Goal: Information Seeking & Learning: Learn about a topic

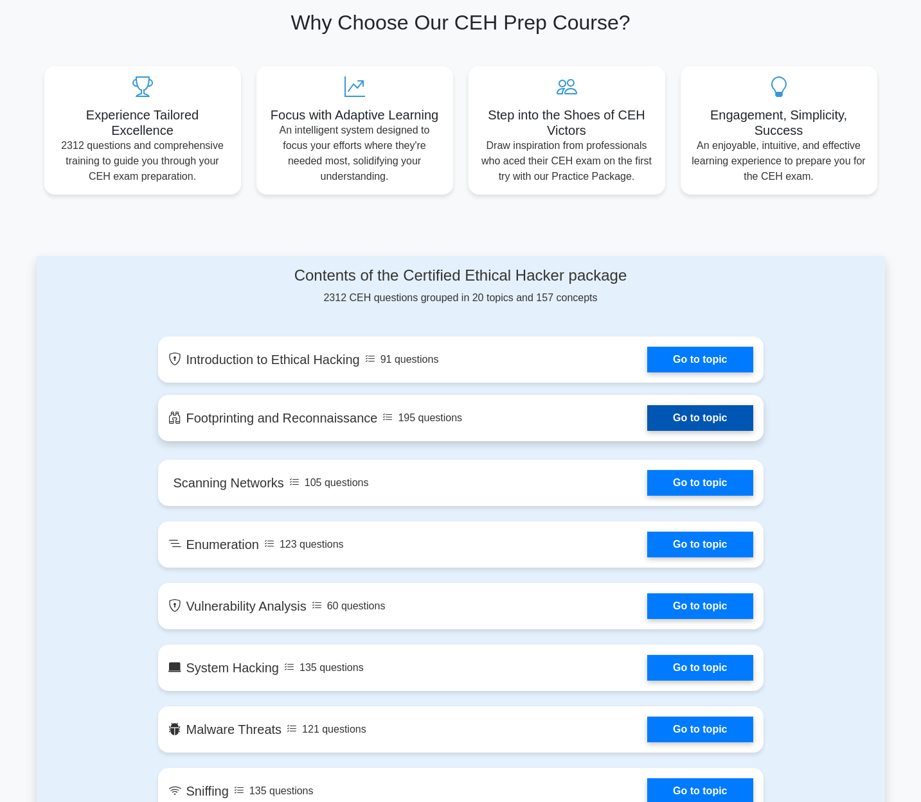
scroll to position [427, 0]
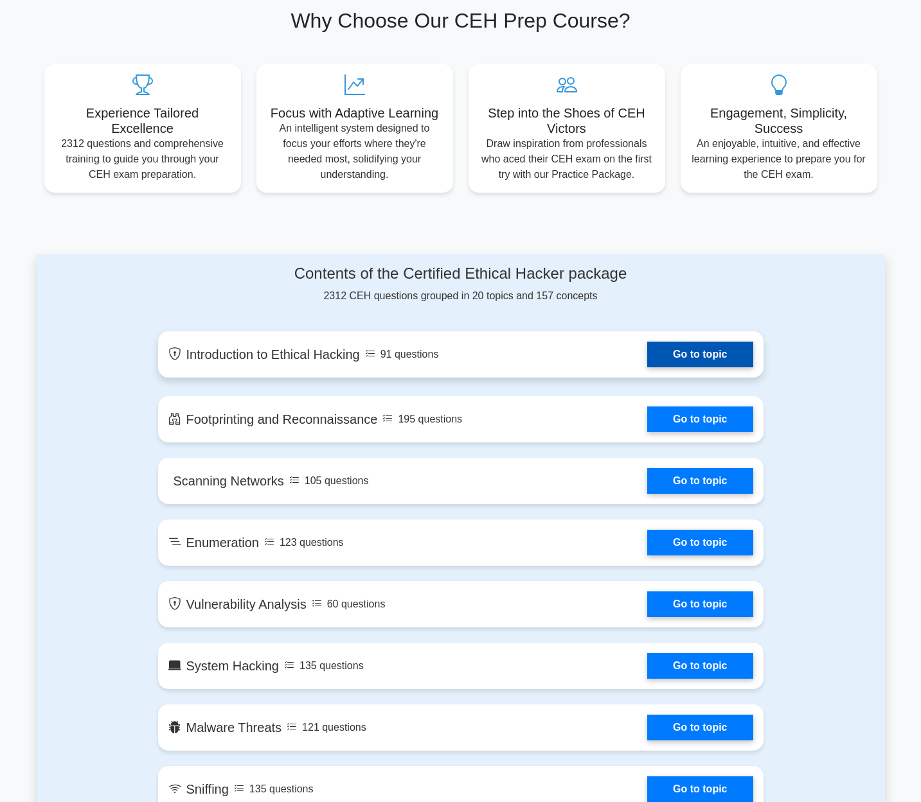
click at [716, 363] on link "Go to topic" at bounding box center [699, 355] width 105 height 26
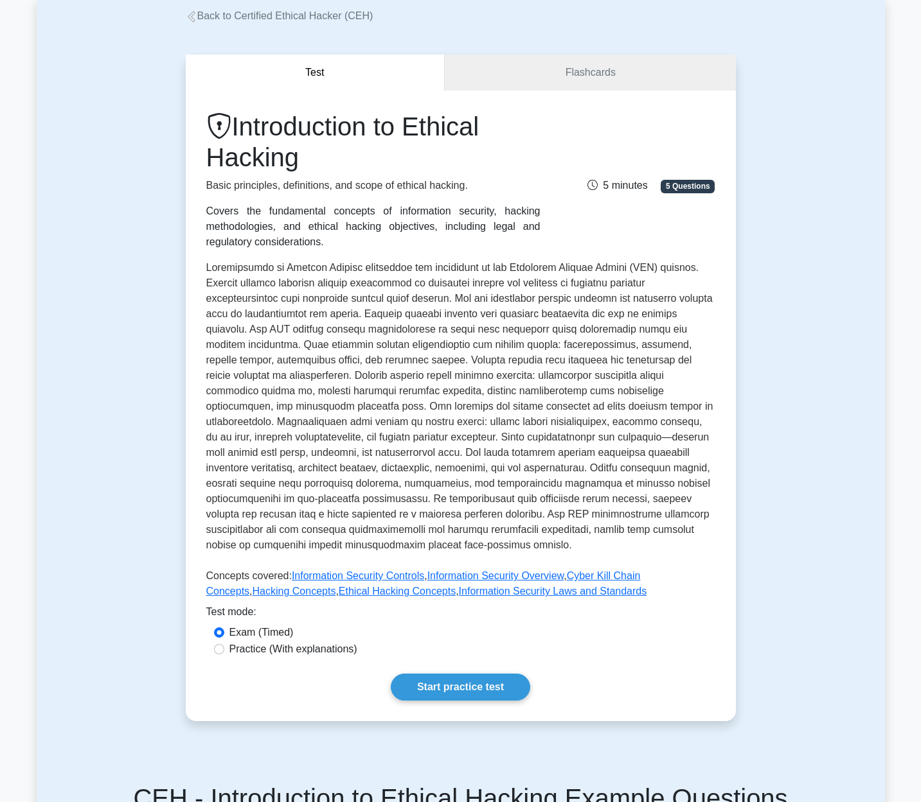
scroll to position [85, 0]
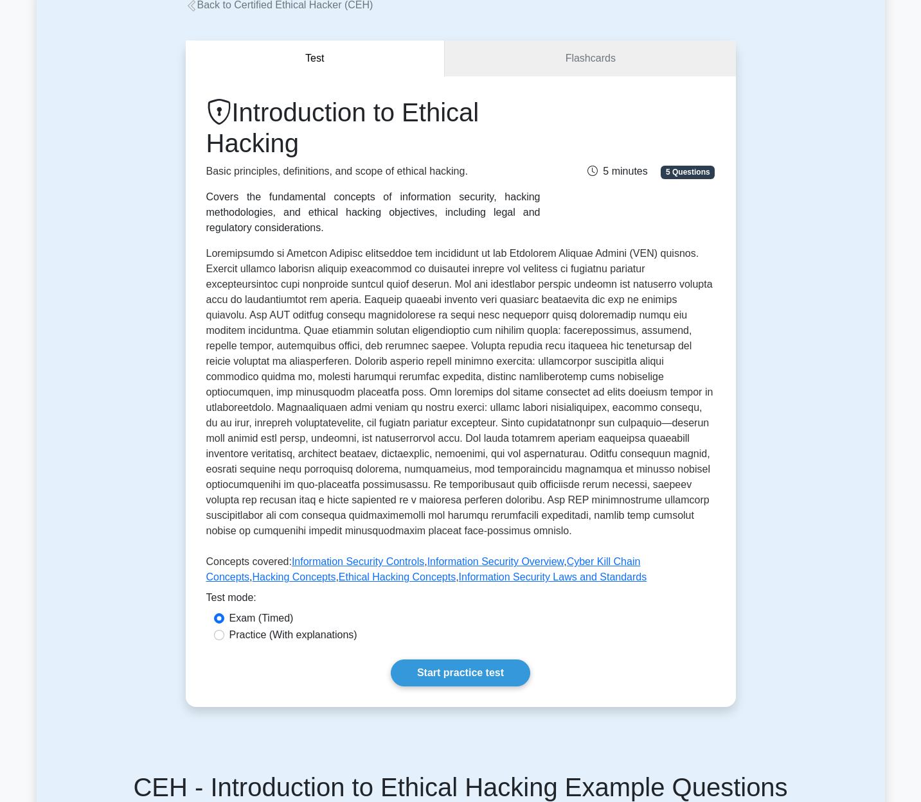
click at [328, 628] on label "Practice (With explanations)" at bounding box center [293, 635] width 128 height 15
click at [224, 630] on input "Practice (With explanations)" at bounding box center [219, 635] width 10 height 10
radio input "true"
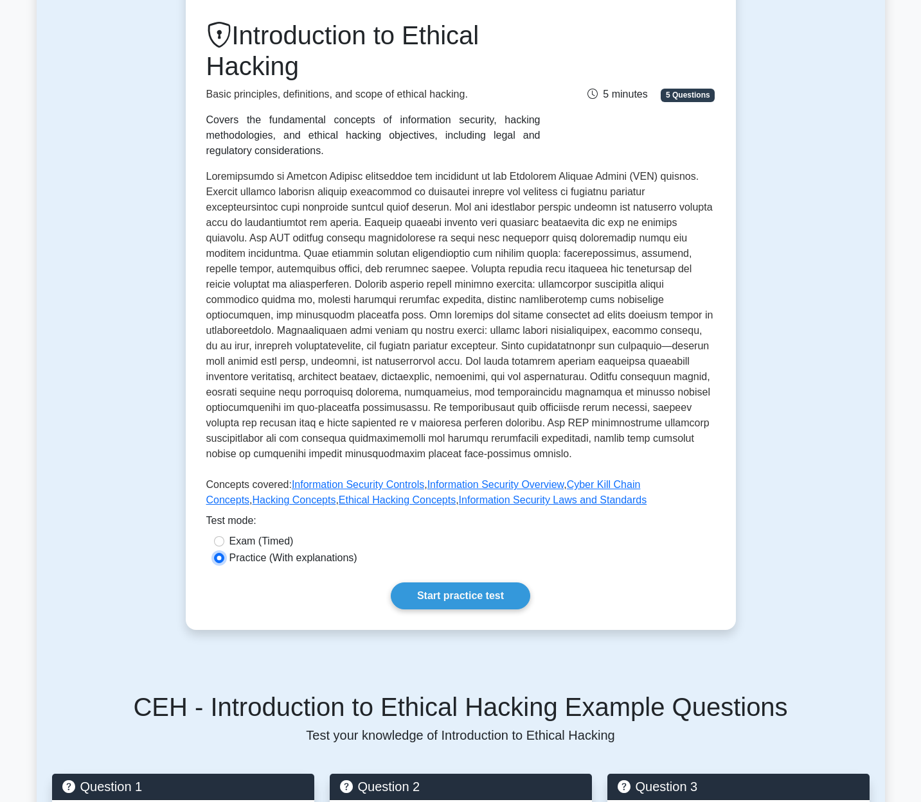
scroll to position [0, 0]
